Goal: Task Accomplishment & Management: Use online tool/utility

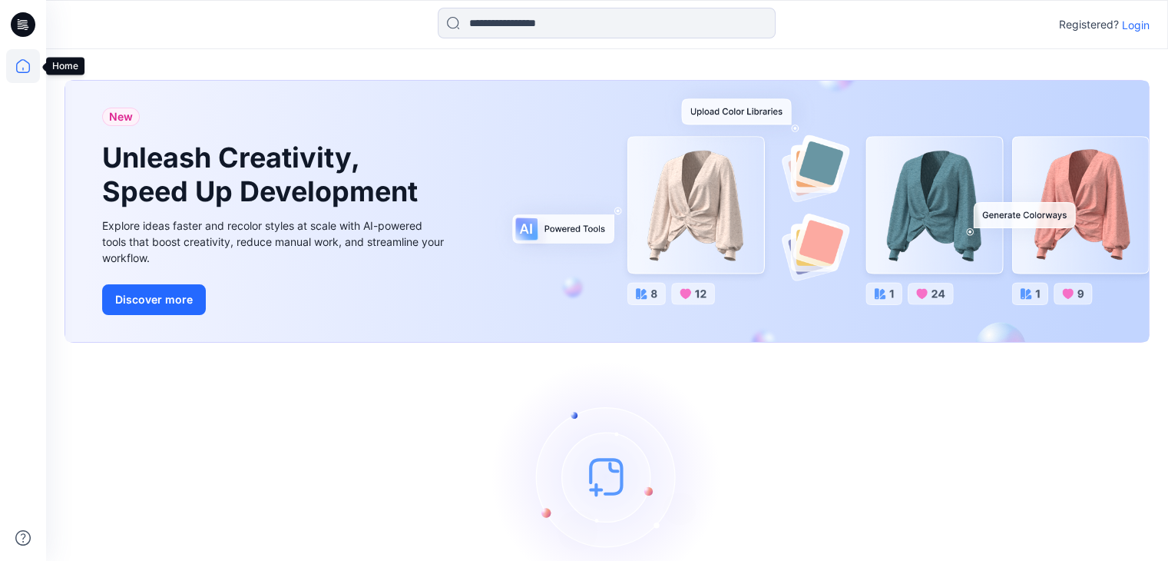
click at [19, 65] on icon at bounding box center [23, 66] width 34 height 34
click at [20, 28] on icon at bounding box center [21, 28] width 7 height 1
click at [23, 25] on icon at bounding box center [25, 25] width 6 height 1
click at [27, 63] on icon at bounding box center [23, 66] width 34 height 34
click at [1134, 23] on p "Login" at bounding box center [1136, 25] width 28 height 16
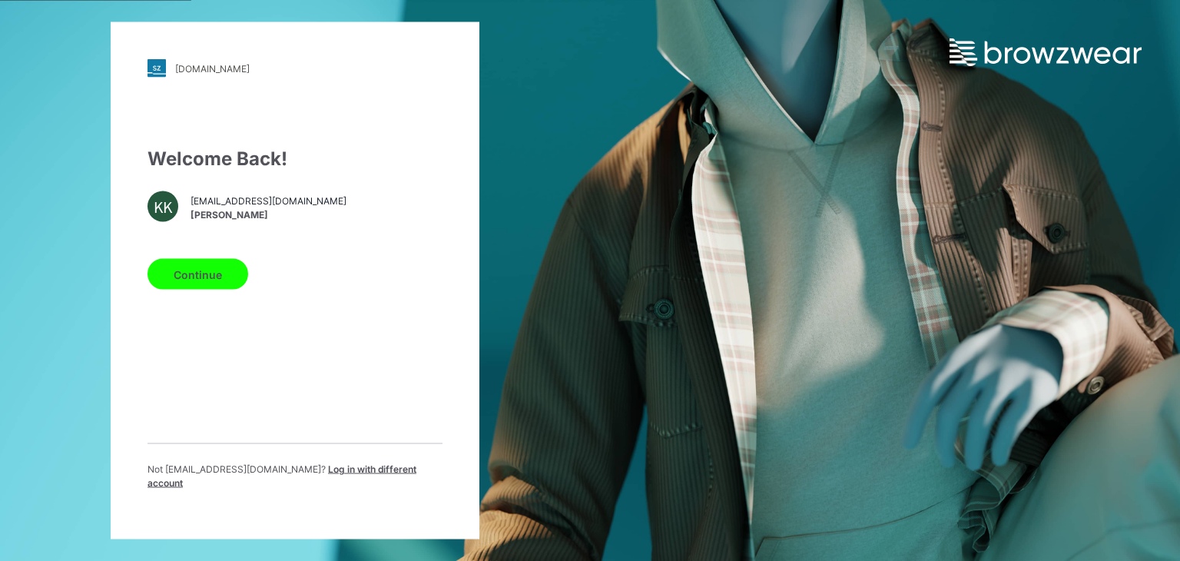
click at [304, 479] on span "Log in with different account" at bounding box center [281, 475] width 269 height 25
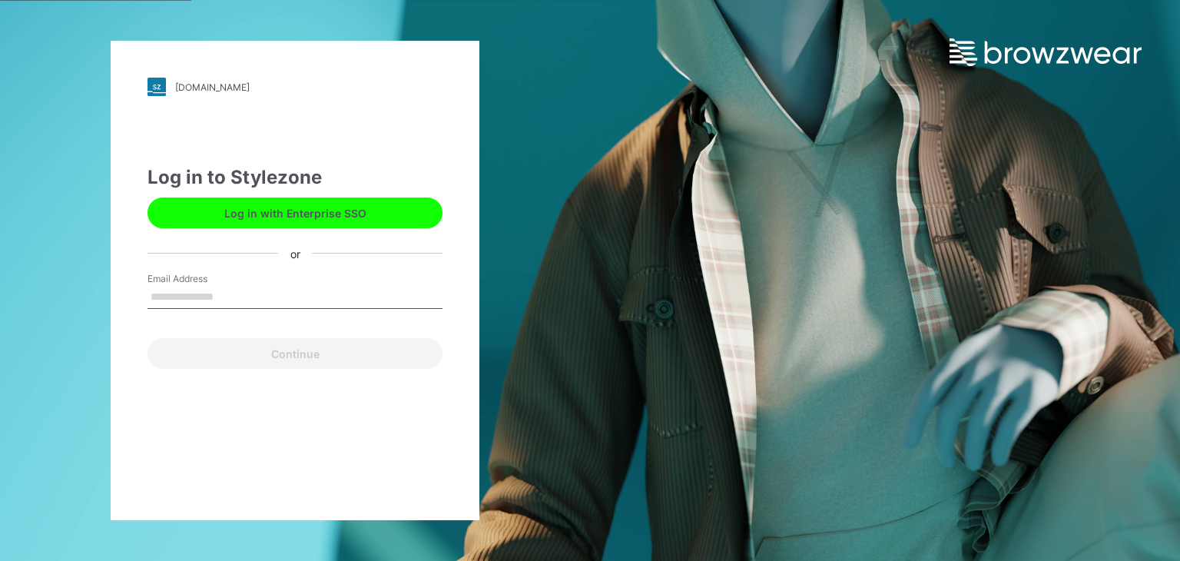
click at [292, 208] on button "Log in with Enterprise SSO" at bounding box center [294, 212] width 295 height 31
click at [184, 299] on input "Email Address" at bounding box center [294, 297] width 295 height 23
click at [197, 293] on input "Email Address" at bounding box center [294, 297] width 295 height 23
type input "**********"
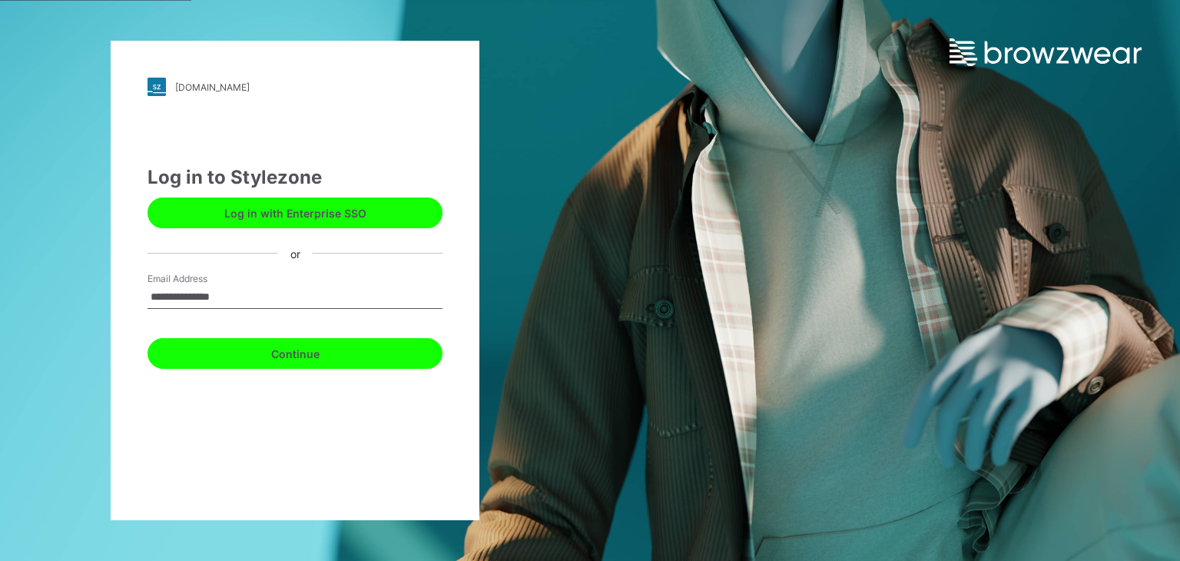
click at [239, 362] on button "Continue" at bounding box center [294, 353] width 295 height 31
click at [341, 353] on button "Continue" at bounding box center [294, 353] width 295 height 31
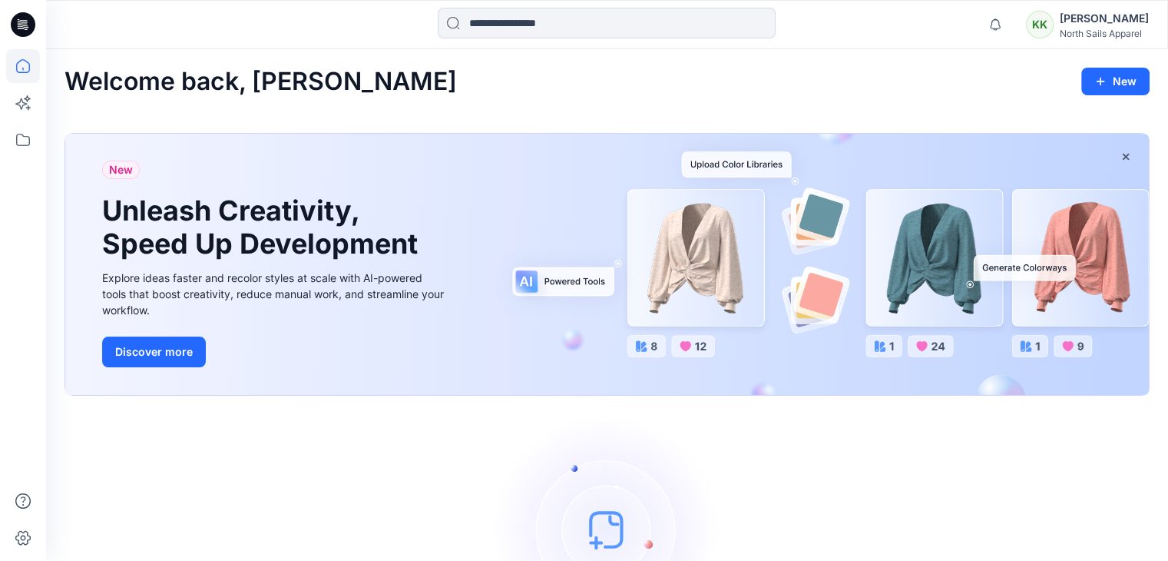
click at [808, 442] on div "Let's get started! Click New to add a style or create a folder." at bounding box center [607, 552] width 1085 height 276
click at [1125, 29] on div "North Sails Apparel" at bounding box center [1104, 34] width 89 height 12
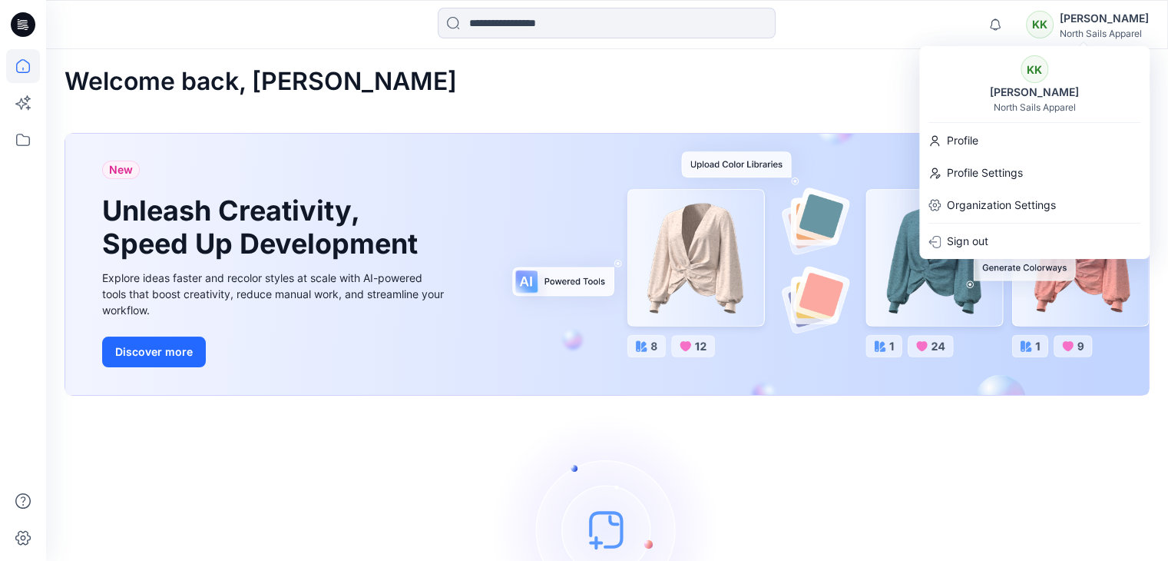
click at [496, 101] on div "Welcome back, Kapila New New Unleash Creativity, Speed Up Development Explore i…" at bounding box center [607, 379] width 1122 height 660
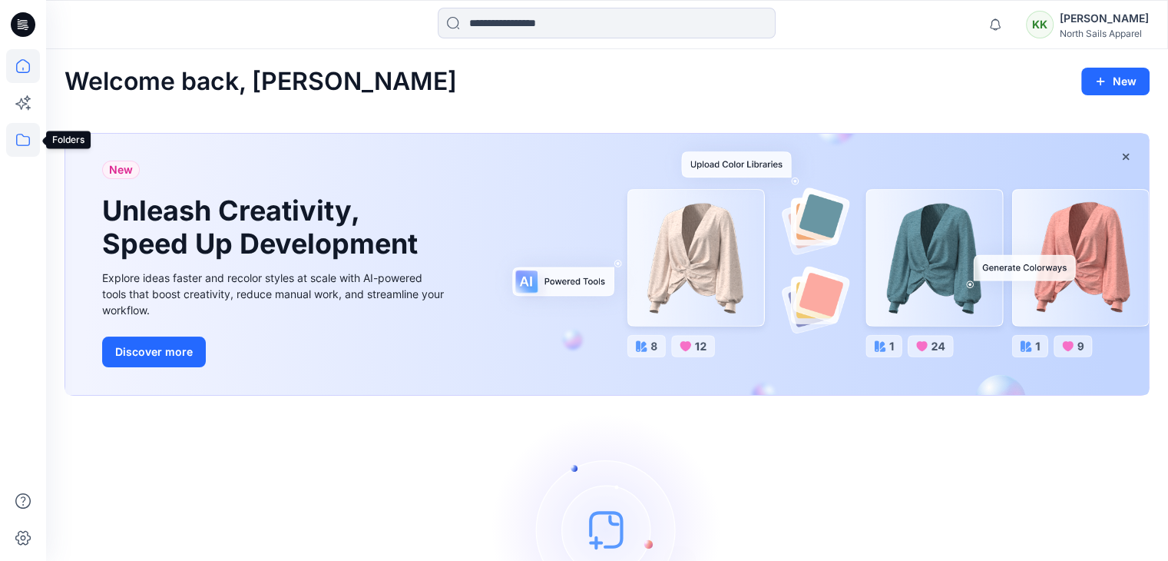
click at [22, 145] on icon at bounding box center [23, 140] width 14 height 12
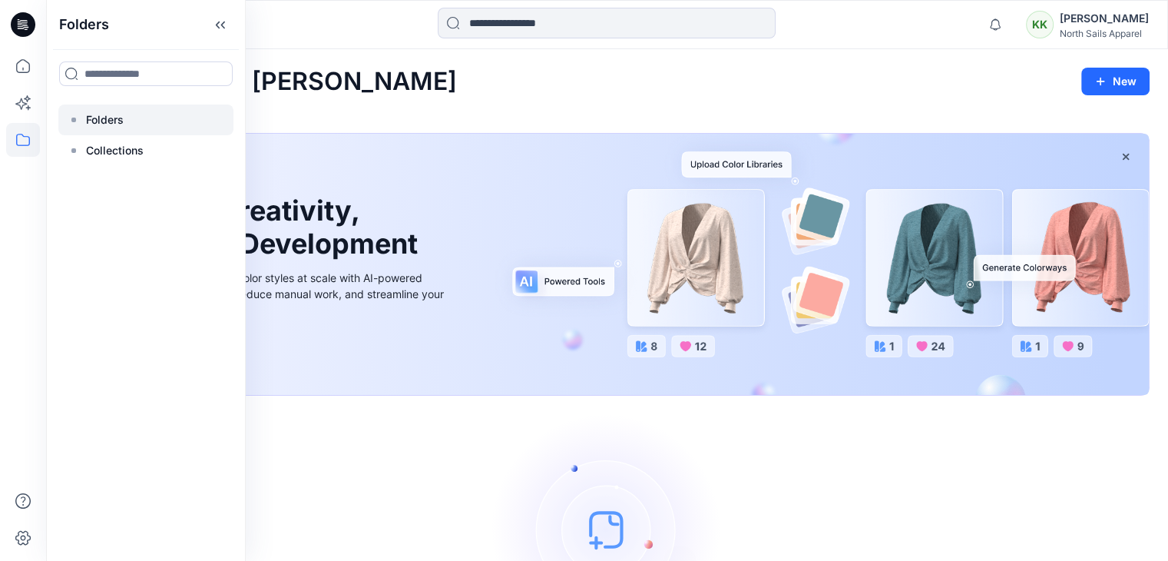
click at [96, 119] on p "Folders" at bounding box center [105, 120] width 38 height 18
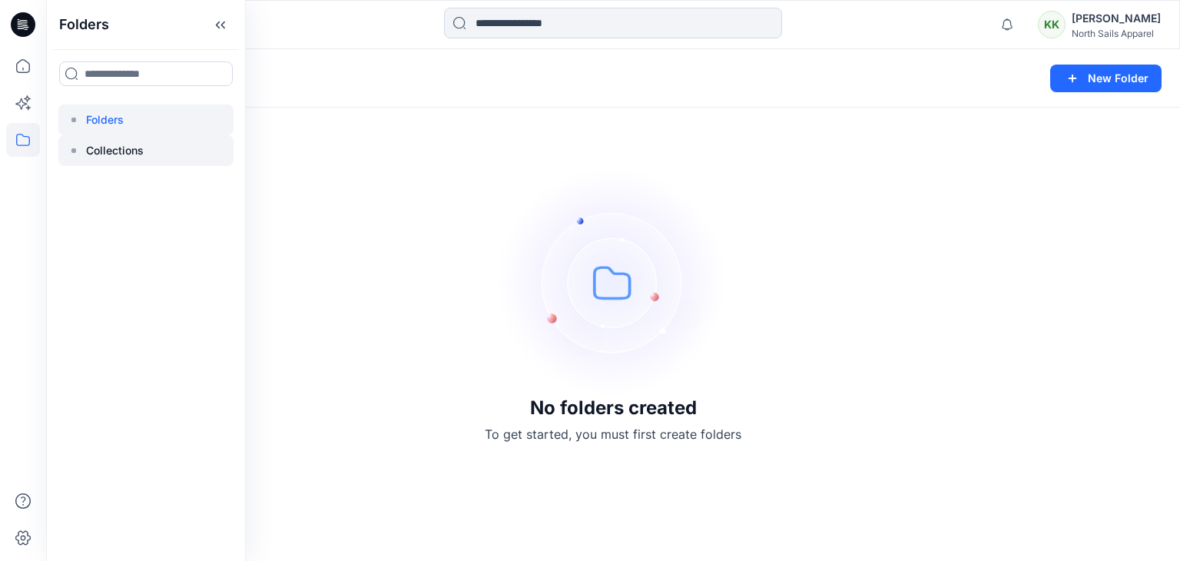
click at [87, 145] on p "Collections" at bounding box center [115, 150] width 58 height 18
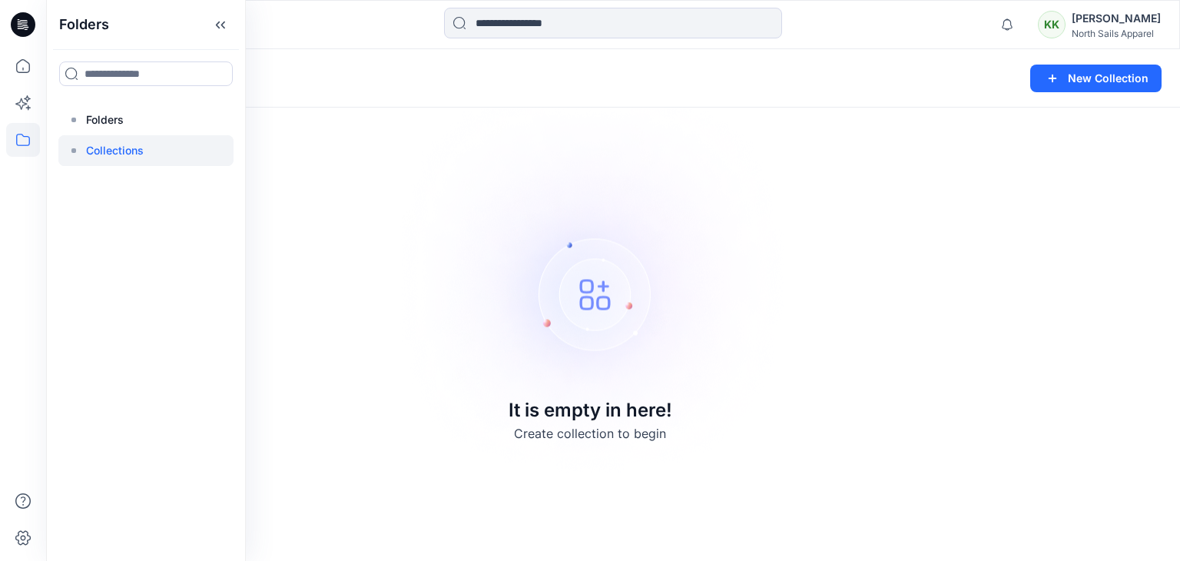
click at [629, 221] on img at bounding box center [590, 280] width 429 height 429
click at [334, 208] on div "Collections New Collection It is empty in here! Create collection to begin" at bounding box center [613, 305] width 1134 height 512
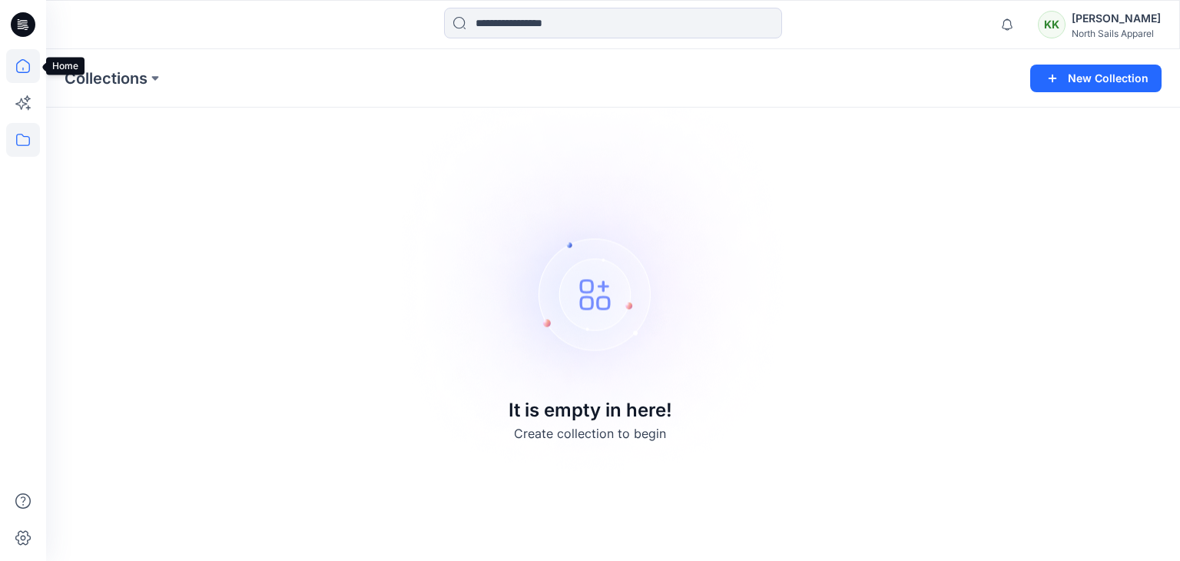
click at [25, 65] on icon at bounding box center [23, 66] width 34 height 34
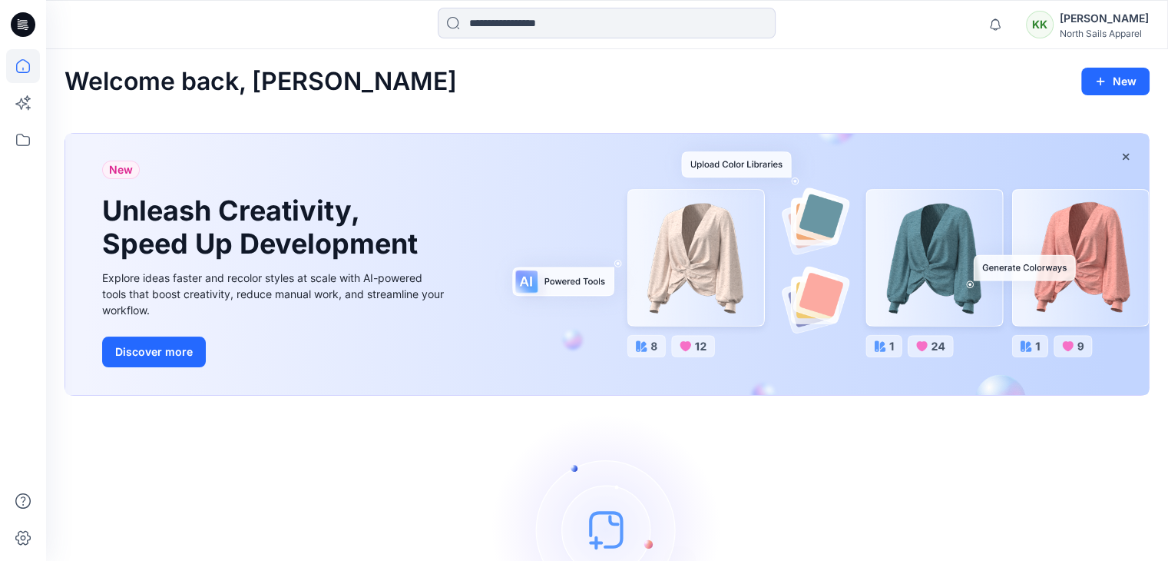
click at [702, 106] on div "Welcome back, Kapila New New Unleash Creativity, Speed Up Development Explore i…" at bounding box center [607, 379] width 1122 height 660
click at [876, 124] on div "New Unleash Creativity, Speed Up Development Explore ideas faster and recolor s…" at bounding box center [607, 267] width 1085 height 293
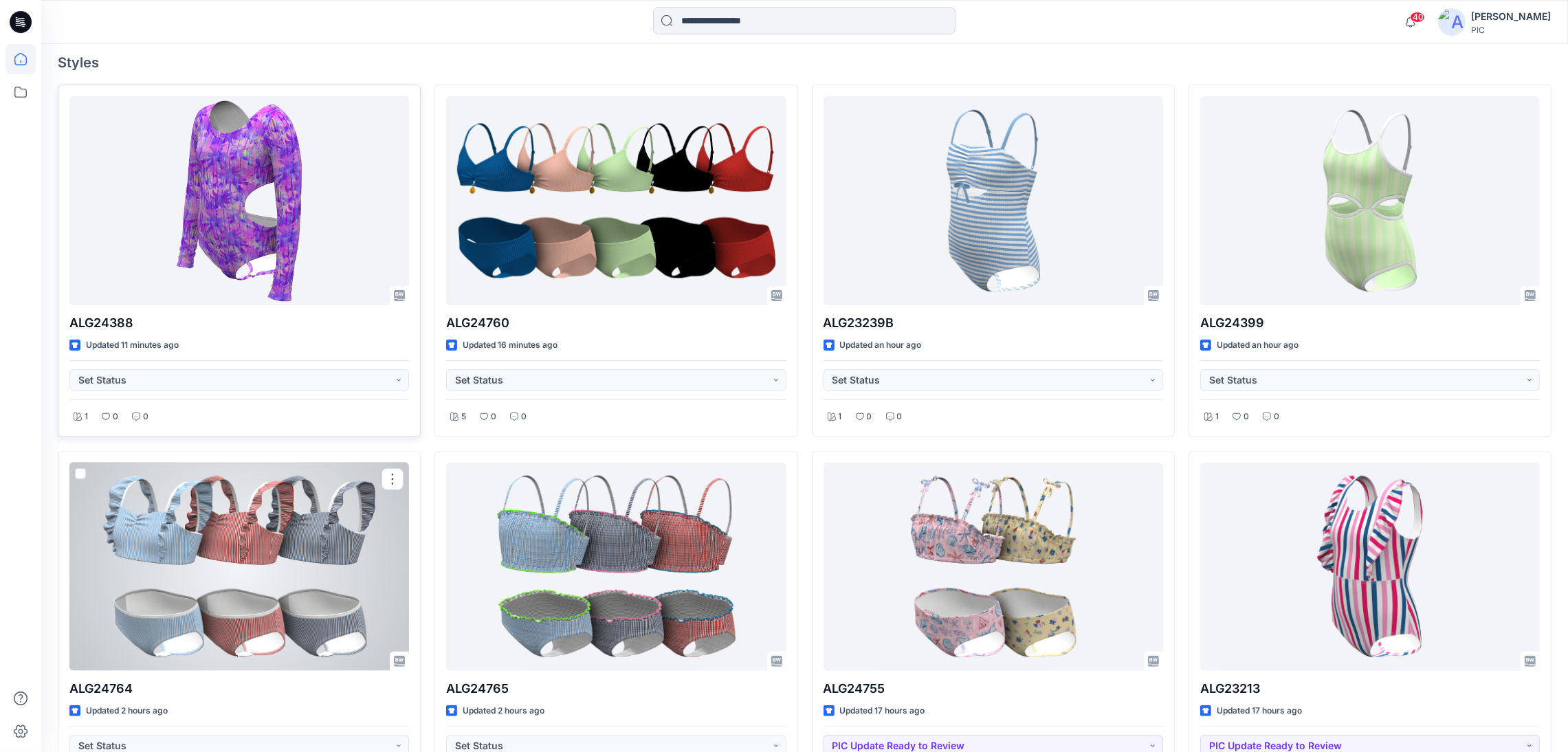
scroll to position [240, 0]
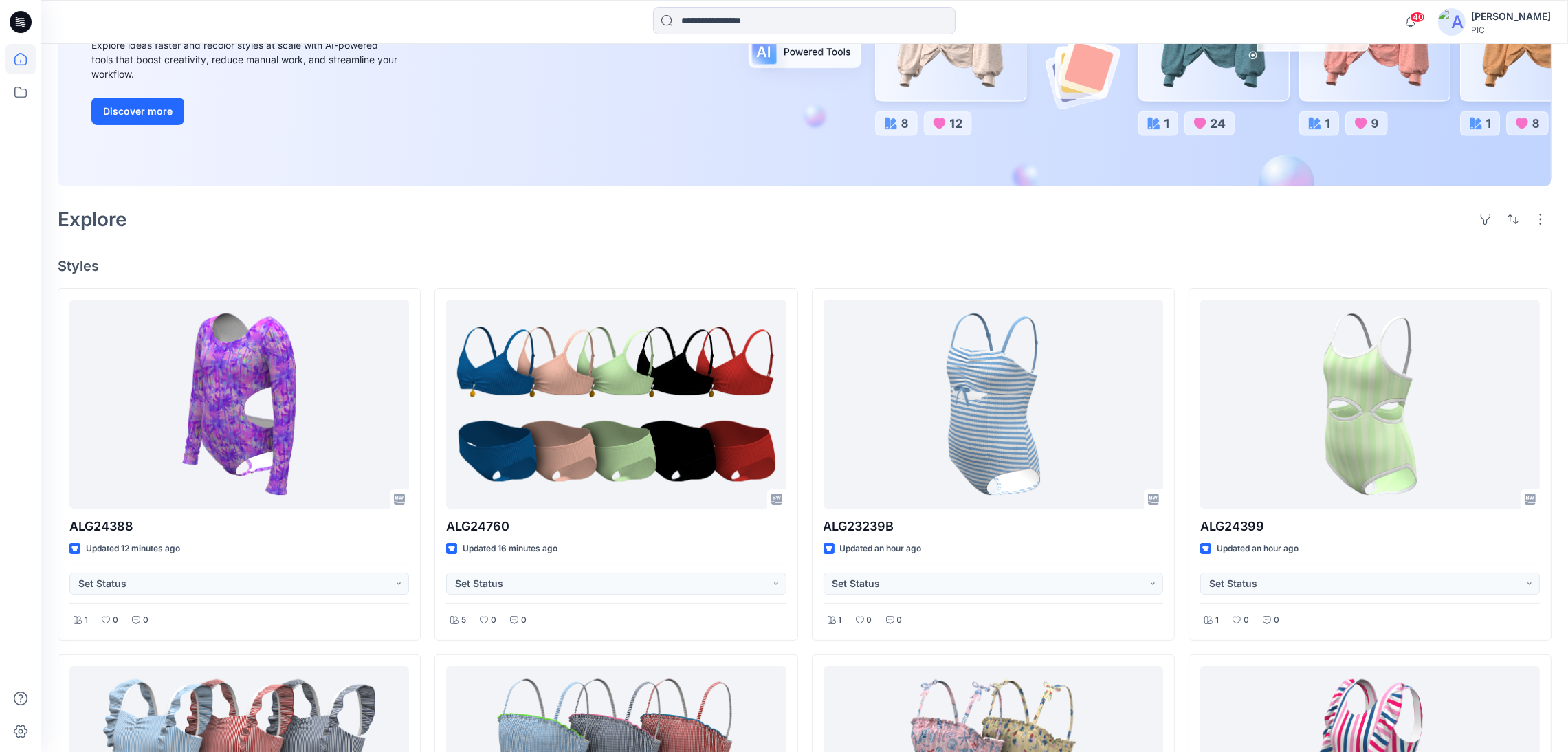
click at [405, 226] on div "Explore" at bounding box center [805, 219] width 1494 height 33
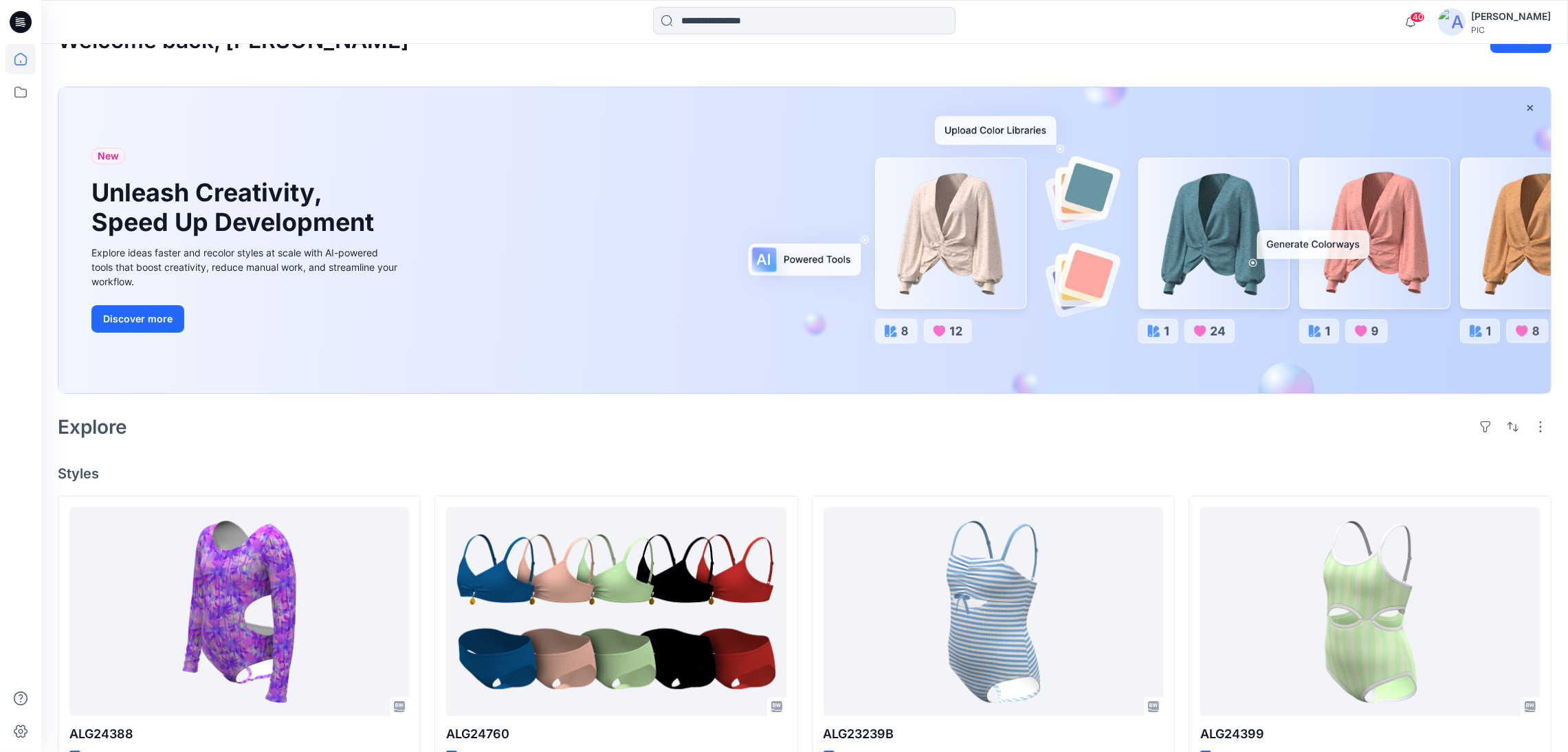
scroll to position [0, 0]
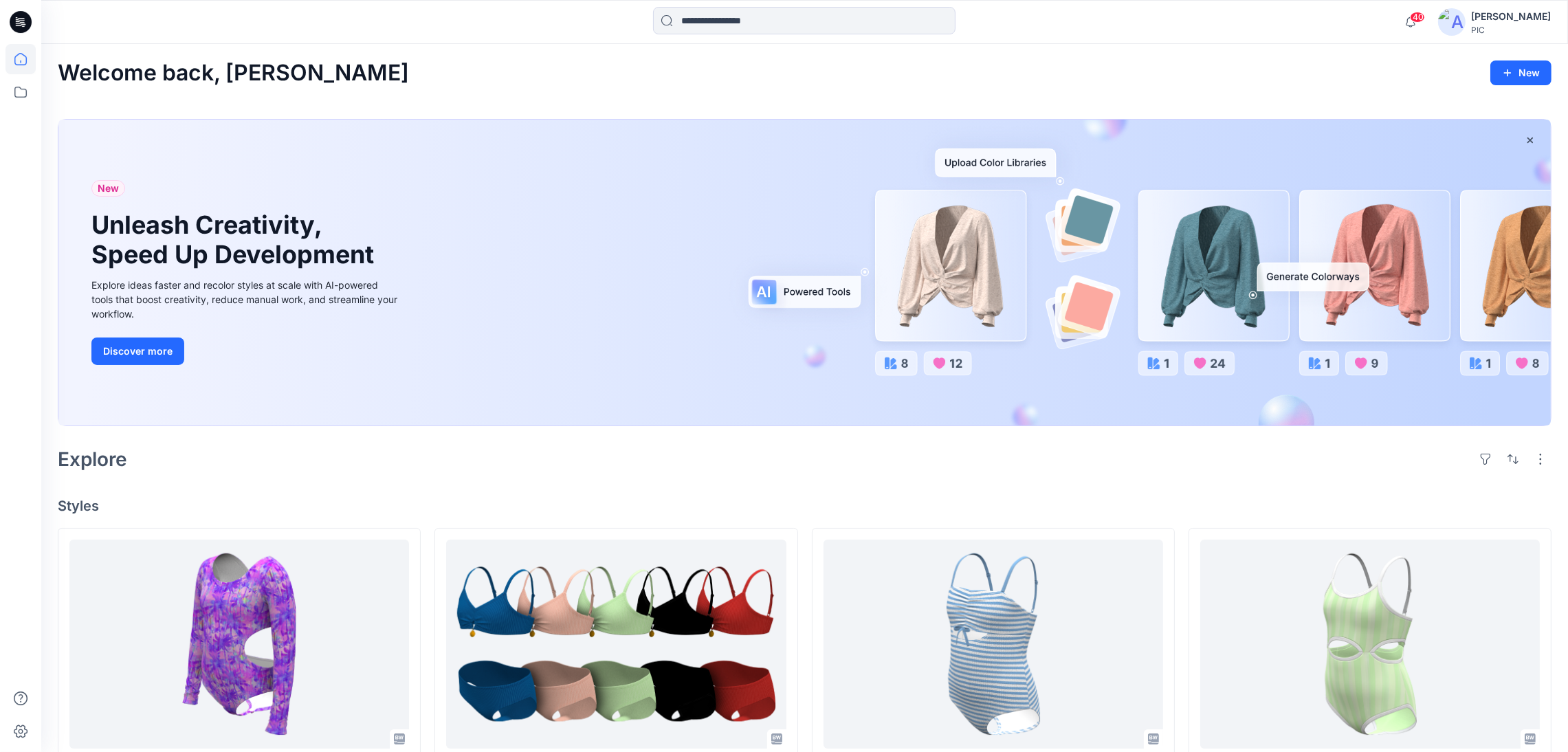
click at [126, 464] on h2 "Explore" at bounding box center [93, 459] width 70 height 22
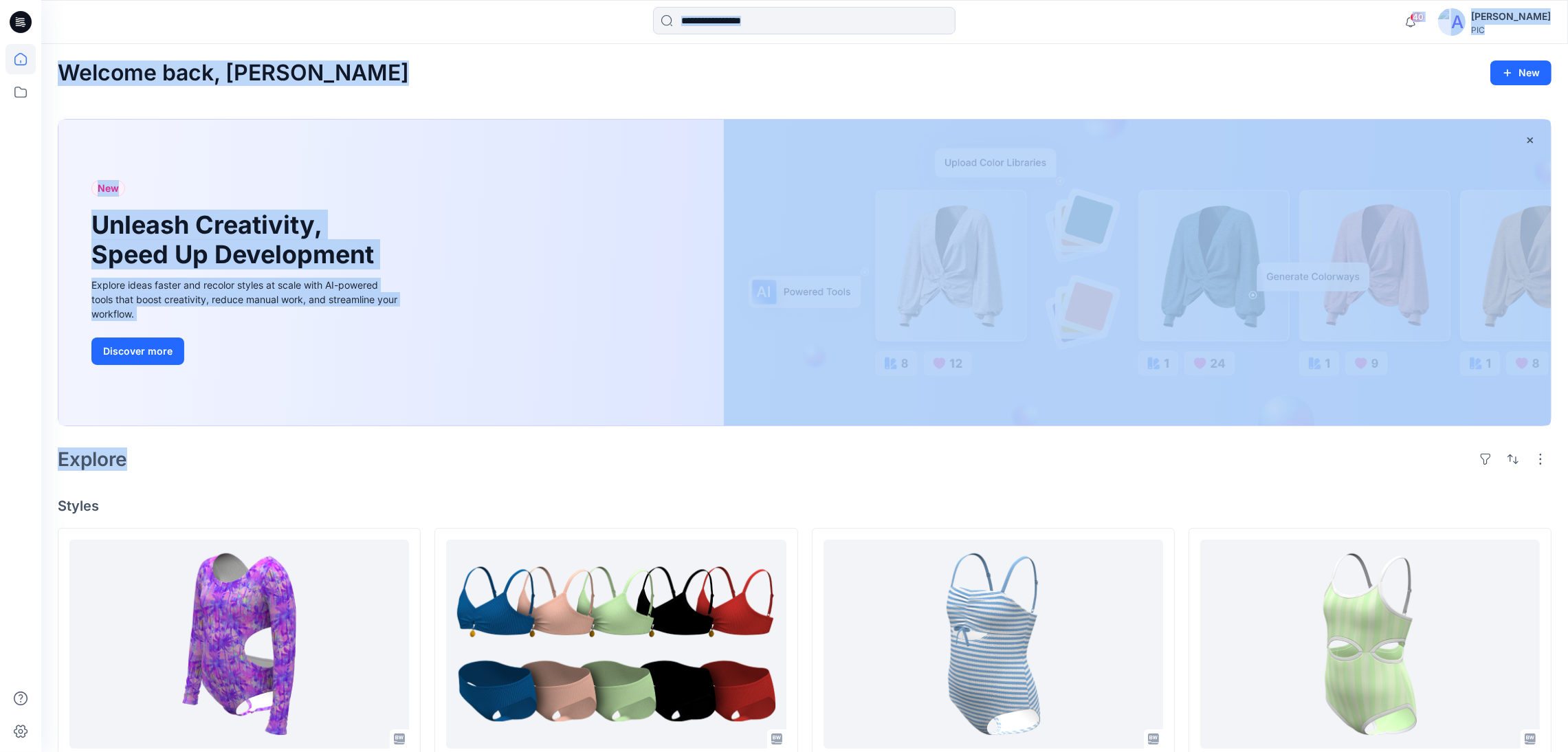
drag, startPoint x: 133, startPoint y: 462, endPoint x: 40, endPoint y: 458, distance: 93.1
click at [170, 458] on div "Explore" at bounding box center [805, 459] width 1494 height 33
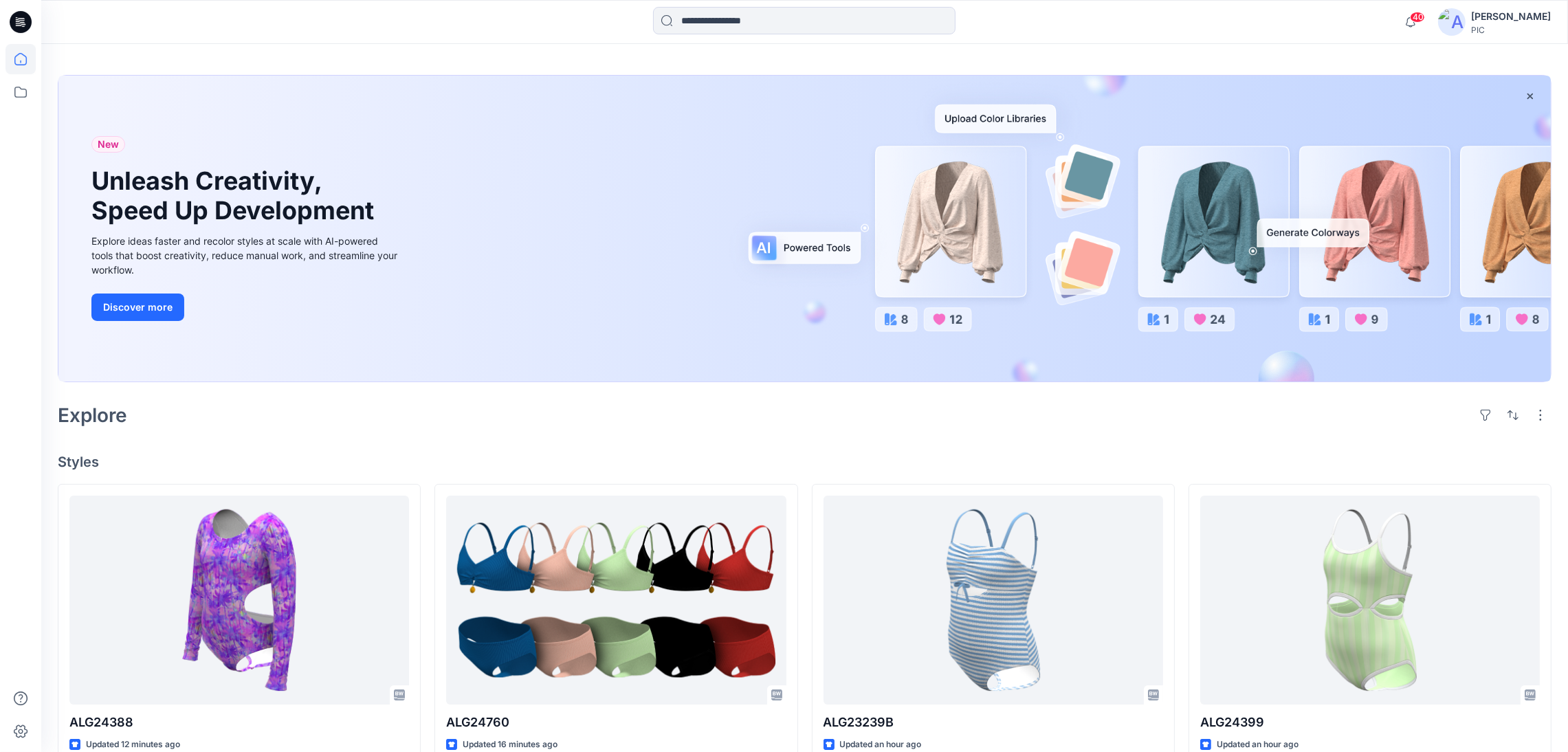
scroll to position [68, 0]
